Goal: Find contact information: Find contact information

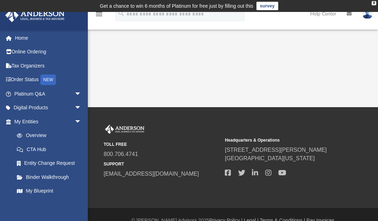
click at [23, 52] on link "Online Ordering" at bounding box center [48, 52] width 87 height 14
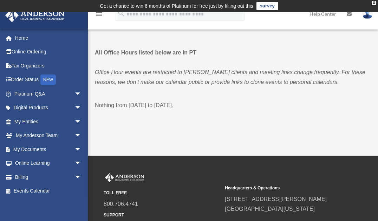
click at [32, 93] on link "Platinum Q&A arrow_drop_down" at bounding box center [48, 94] width 87 height 14
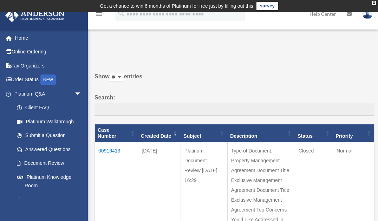
click at [373, 4] on div "X" at bounding box center [374, 3] width 5 height 4
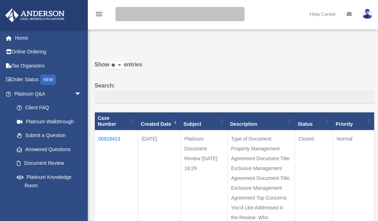
click at [145, 15] on input "search" at bounding box center [180, 14] width 129 height 14
type input "**********"
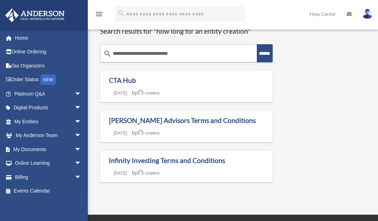
drag, startPoint x: 156, startPoint y: 51, endPoint x: 85, endPoint y: 55, distance: 70.8
click at [85, 55] on div "dm_mchenry@outlook.com Sign Out dm_mchenry@outlook.com Home Online Ordering Tax…" at bounding box center [189, 107] width 378 height 185
click at [130, 78] on link "CTA Hub" at bounding box center [122, 80] width 27 height 8
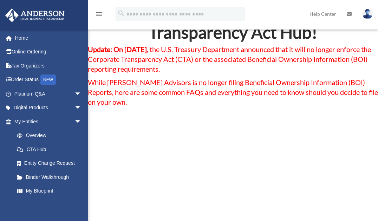
scroll to position [28, 0]
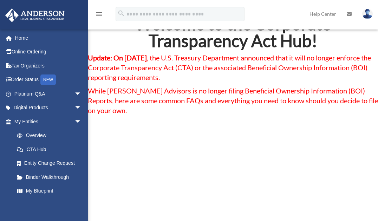
click at [60, 163] on link "Entity Change Request" at bounding box center [51, 164] width 82 height 14
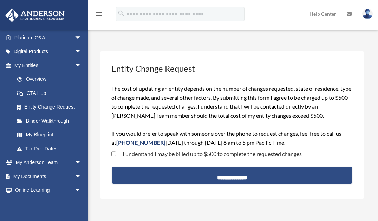
scroll to position [84, 0]
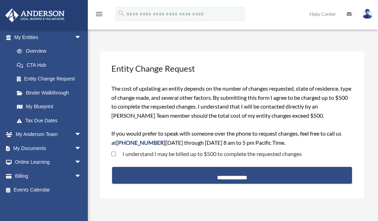
click at [41, 134] on link "My [PERSON_NAME] Team arrow_drop_down" at bounding box center [48, 135] width 87 height 14
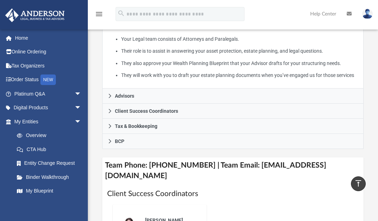
scroll to position [197, 0]
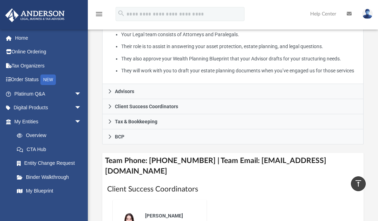
click at [269, 160] on h4 "Team Phone: (725) 201-7371 | Team Email: myteam@andersonadvisors.com" at bounding box center [232, 166] width 261 height 26
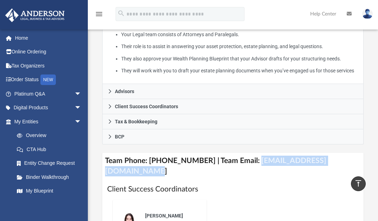
drag, startPoint x: 352, startPoint y: 160, endPoint x: 248, endPoint y: 164, distance: 104.9
click at [248, 164] on h4 "Team Phone: (725) 201-7371 | Team Email: myteam@andersonadvisors.com" at bounding box center [232, 166] width 261 height 26
copy h4 "myteam@andersonadvisors.com"
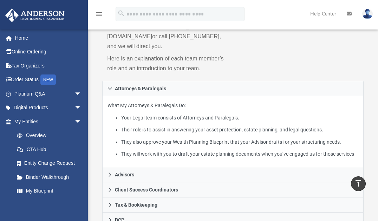
scroll to position [113, 0]
